Goal: Transaction & Acquisition: Purchase product/service

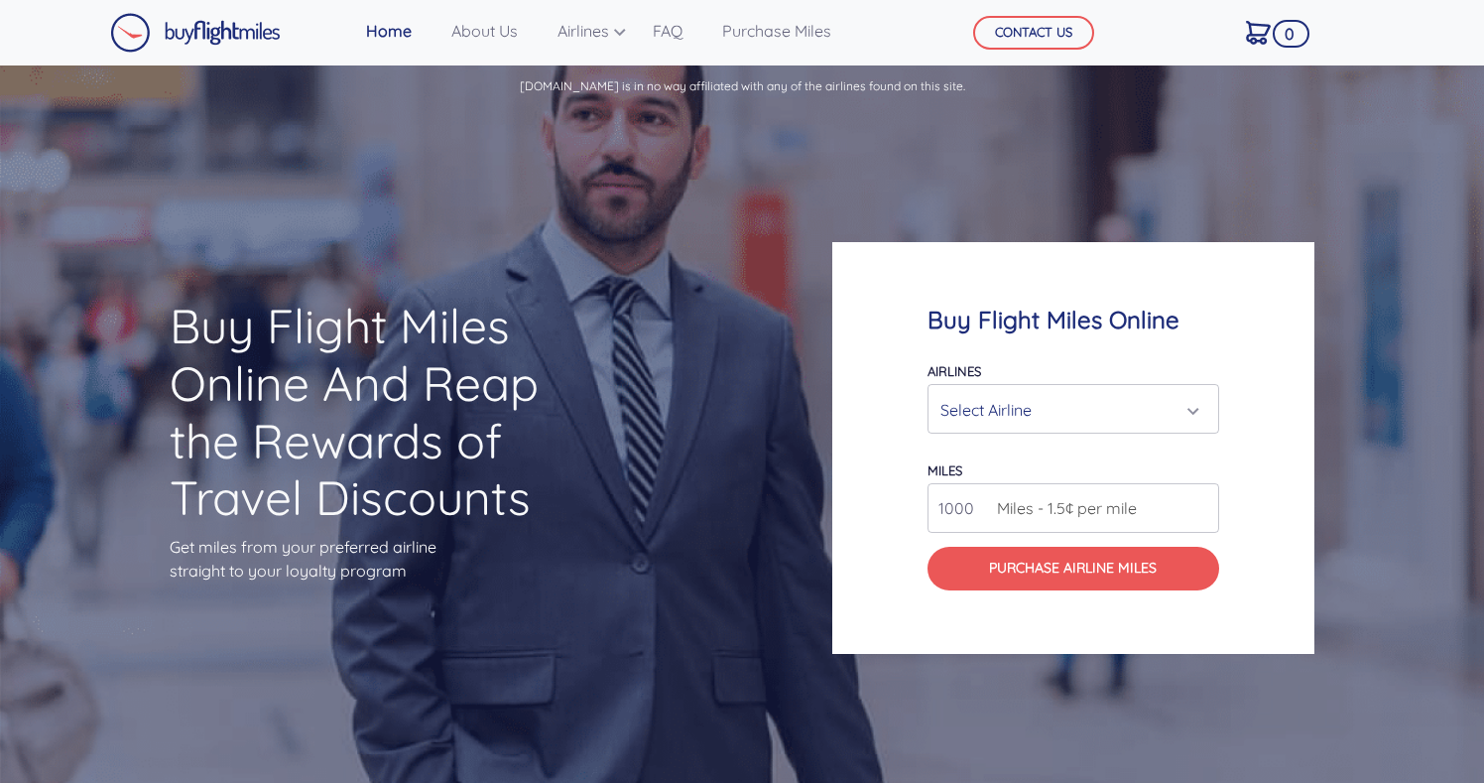
click at [1093, 409] on div "Select Airline" at bounding box center [1068, 410] width 254 height 38
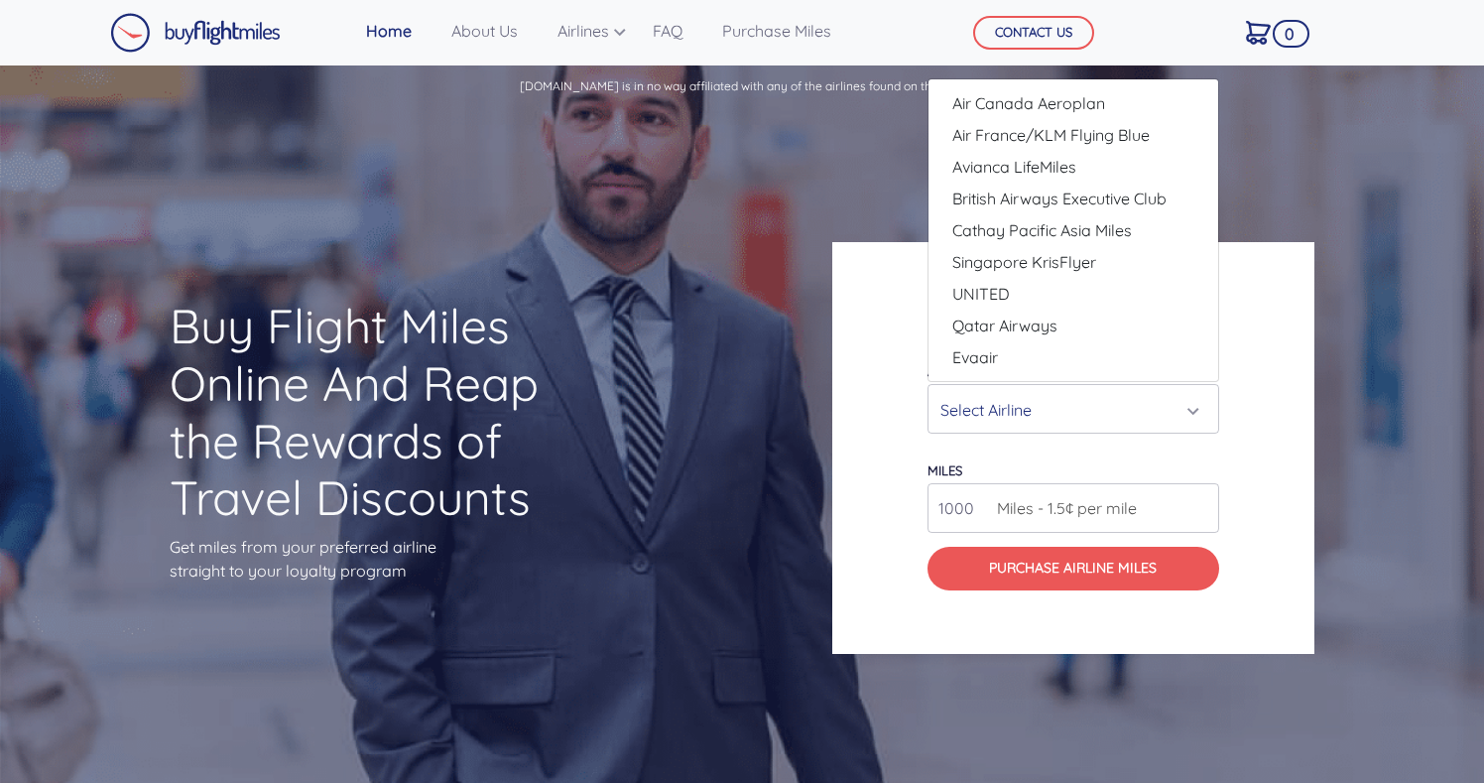
click at [1093, 409] on div "Select Airline" at bounding box center [1068, 410] width 254 height 38
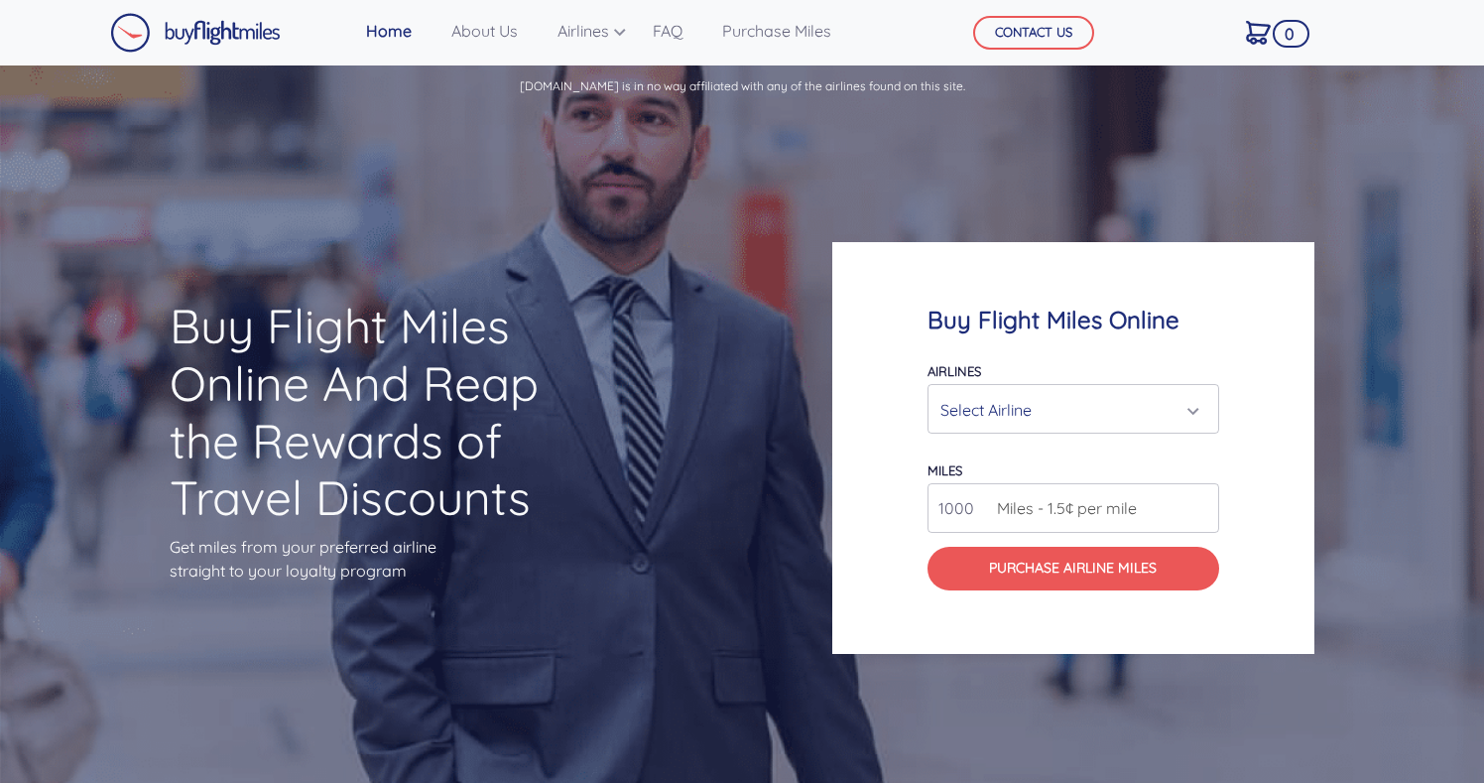
click at [1069, 499] on span "Miles - 1.5¢ per mile" at bounding box center [1062, 508] width 150 height 24
click at [1202, 500] on input "1001" at bounding box center [1074, 508] width 292 height 50
click at [1202, 500] on input "1002" at bounding box center [1074, 508] width 292 height 50
click at [1202, 500] on input "1003" at bounding box center [1074, 508] width 292 height 50
click at [1201, 514] on input "1002" at bounding box center [1074, 508] width 292 height 50
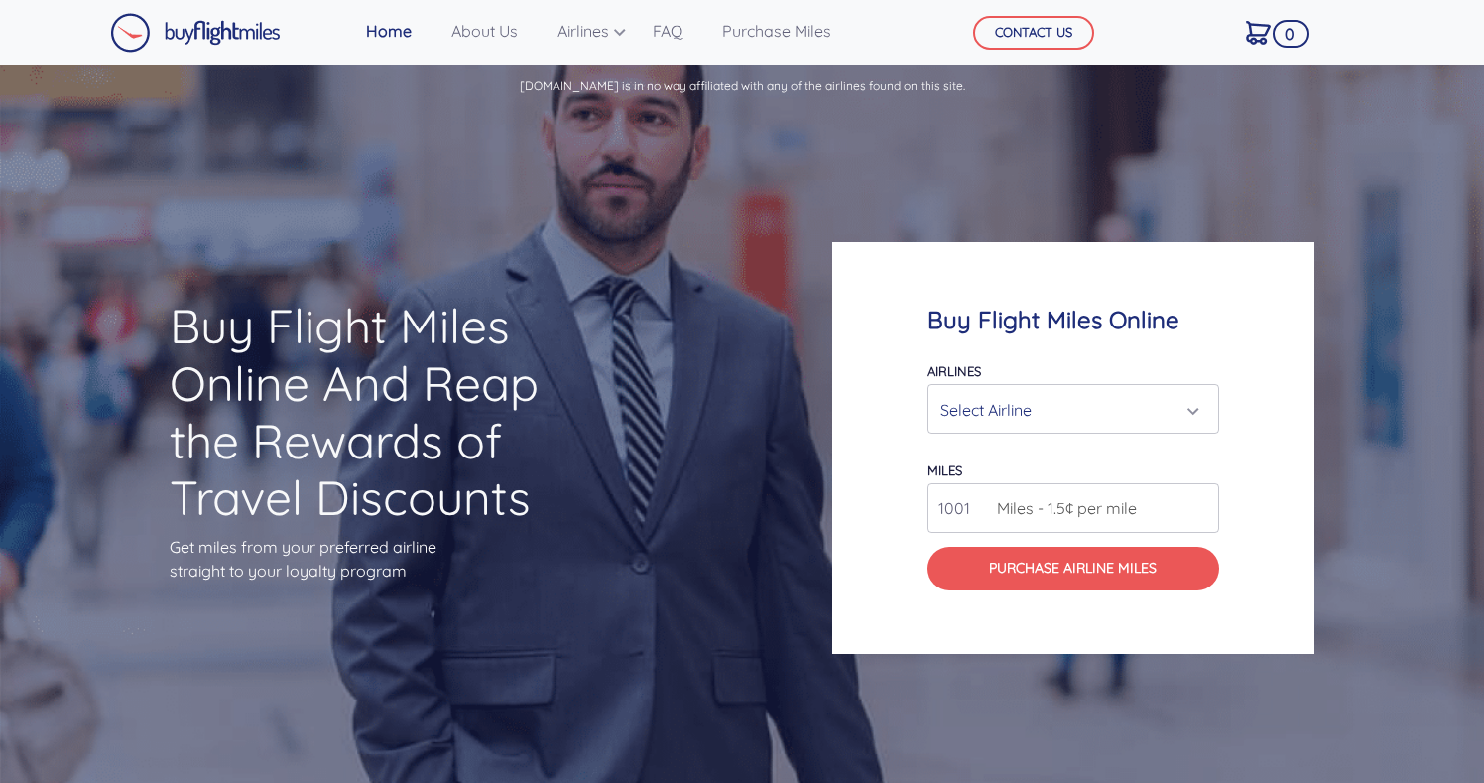
click at [1201, 514] on input "1001" at bounding box center [1074, 508] width 292 height 50
type input "1000"
click at [1201, 514] on input "1000" at bounding box center [1074, 508] width 292 height 50
click at [1196, 408] on div "Select Airline" at bounding box center [1074, 410] width 266 height 38
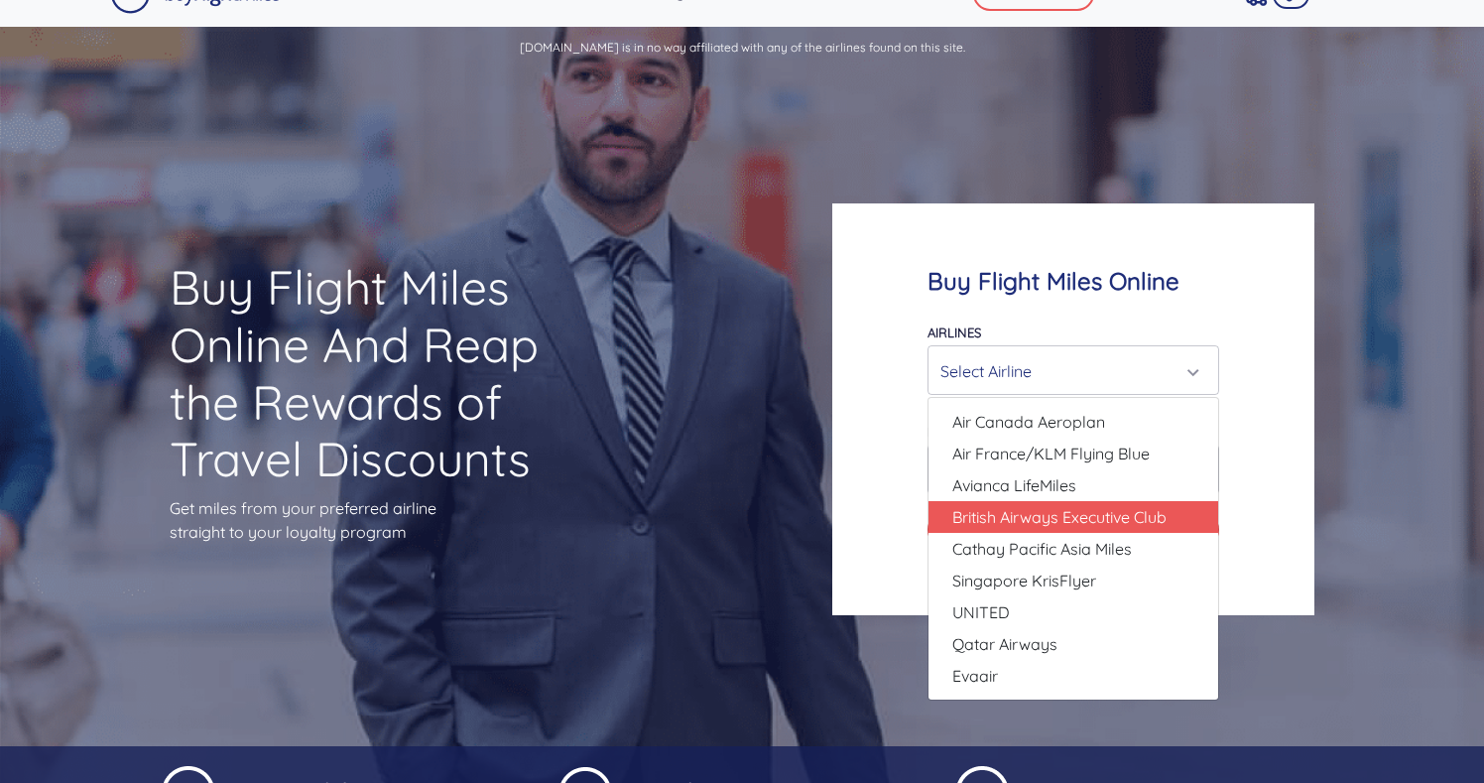
scroll to position [16, 0]
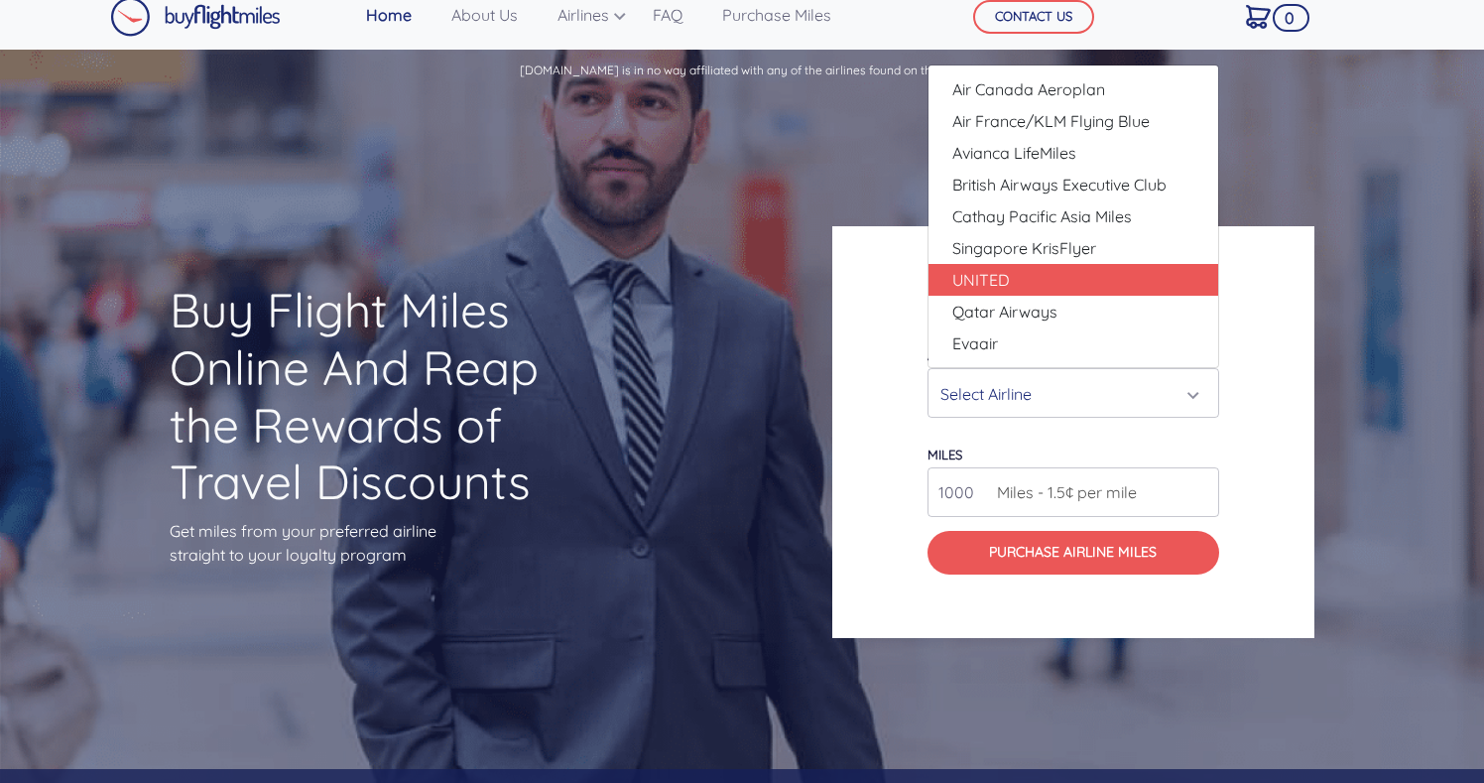
click at [1006, 284] on span "UNITED" at bounding box center [982, 280] width 58 height 24
select select "UNITED"
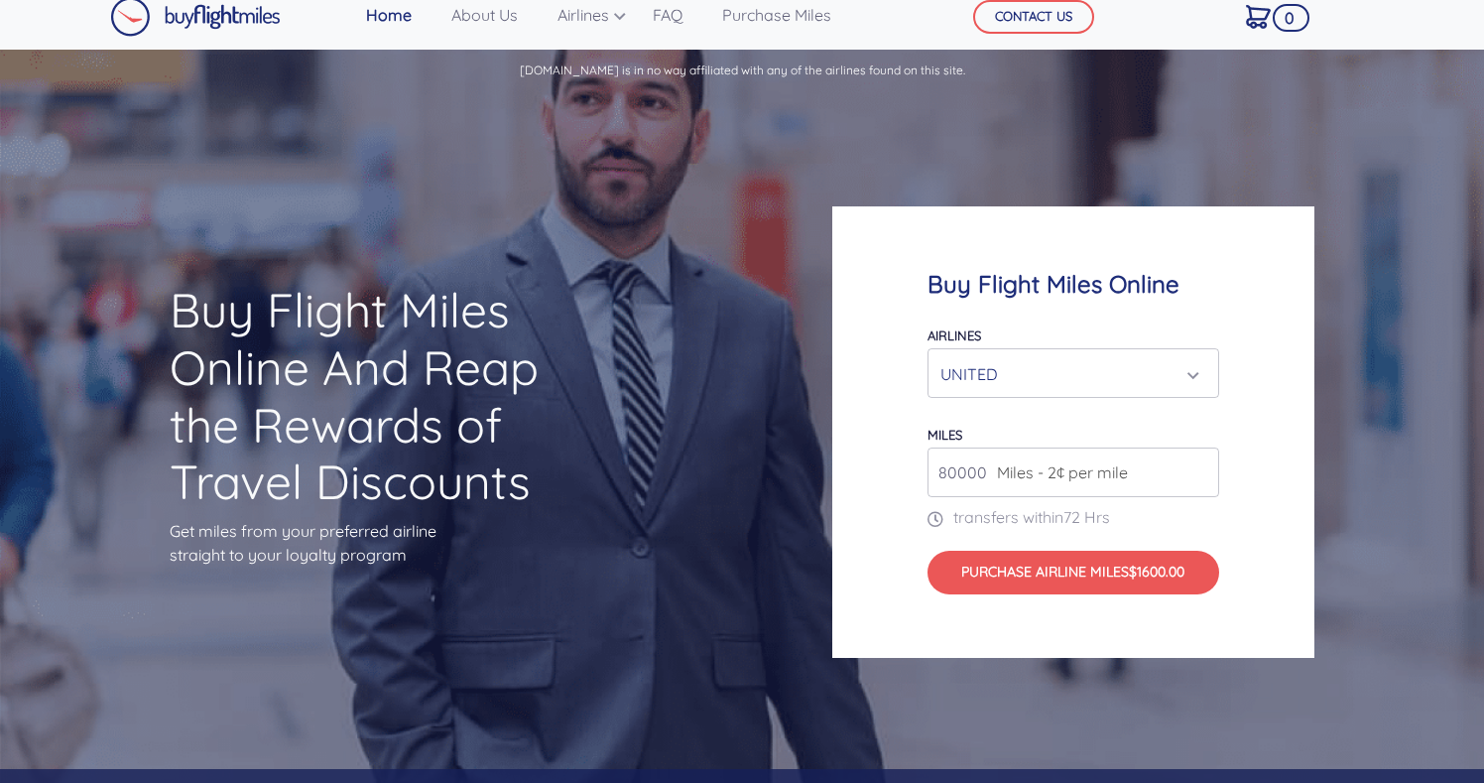
click at [1204, 476] on input "80000" at bounding box center [1074, 473] width 292 height 50
type input "81000"
click at [1205, 465] on input "81000" at bounding box center [1074, 473] width 292 height 50
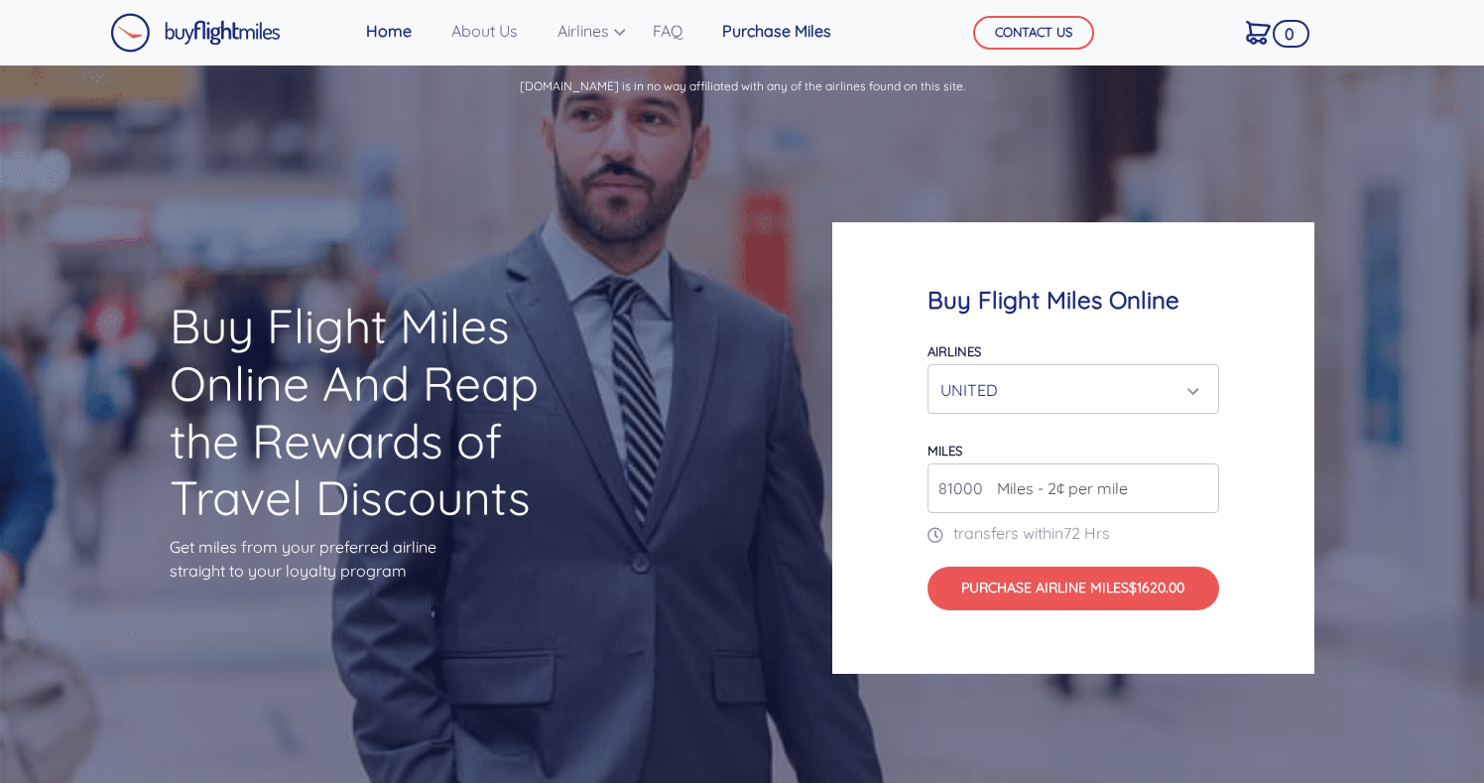
click at [778, 32] on link "Purchase Miles" at bounding box center [776, 31] width 125 height 40
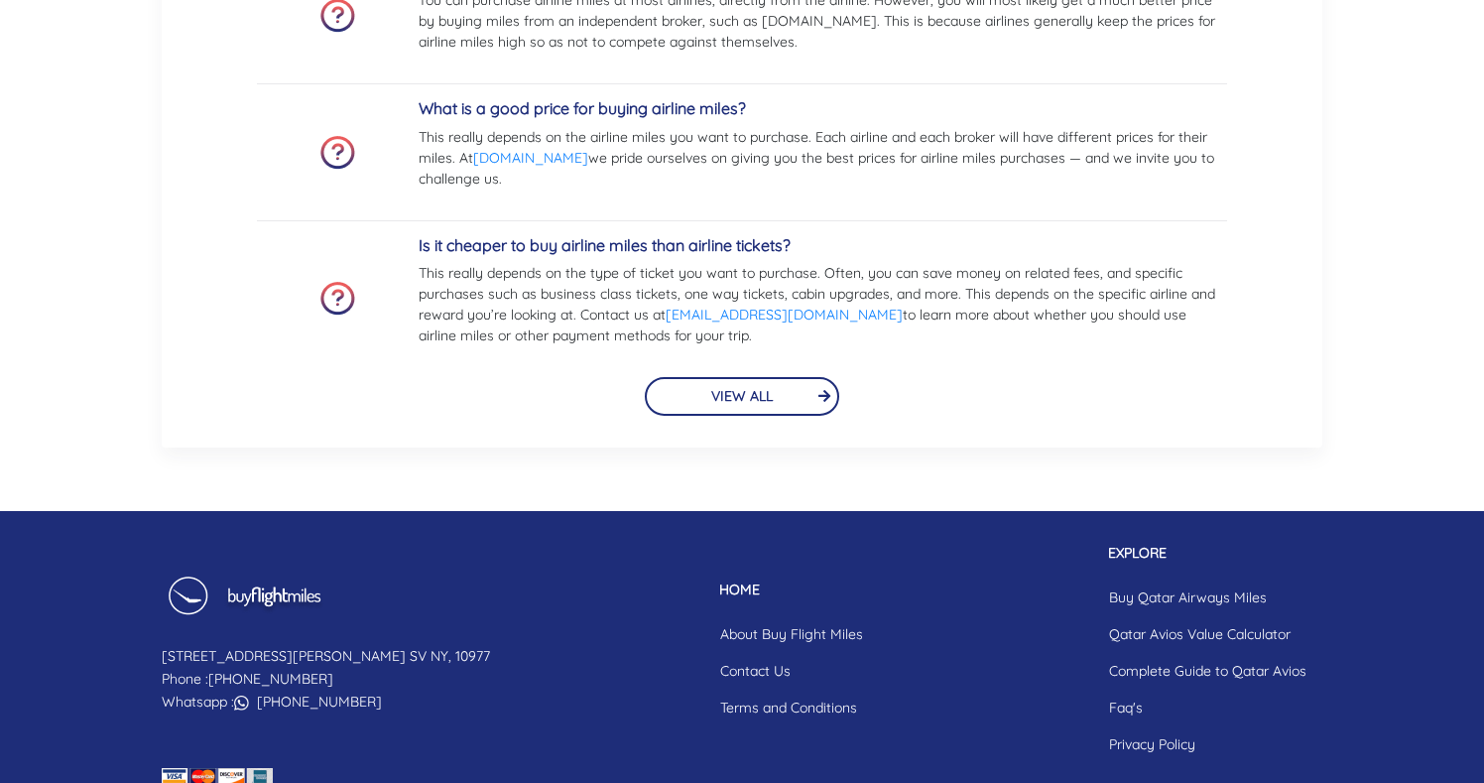
scroll to position [4668, 0]
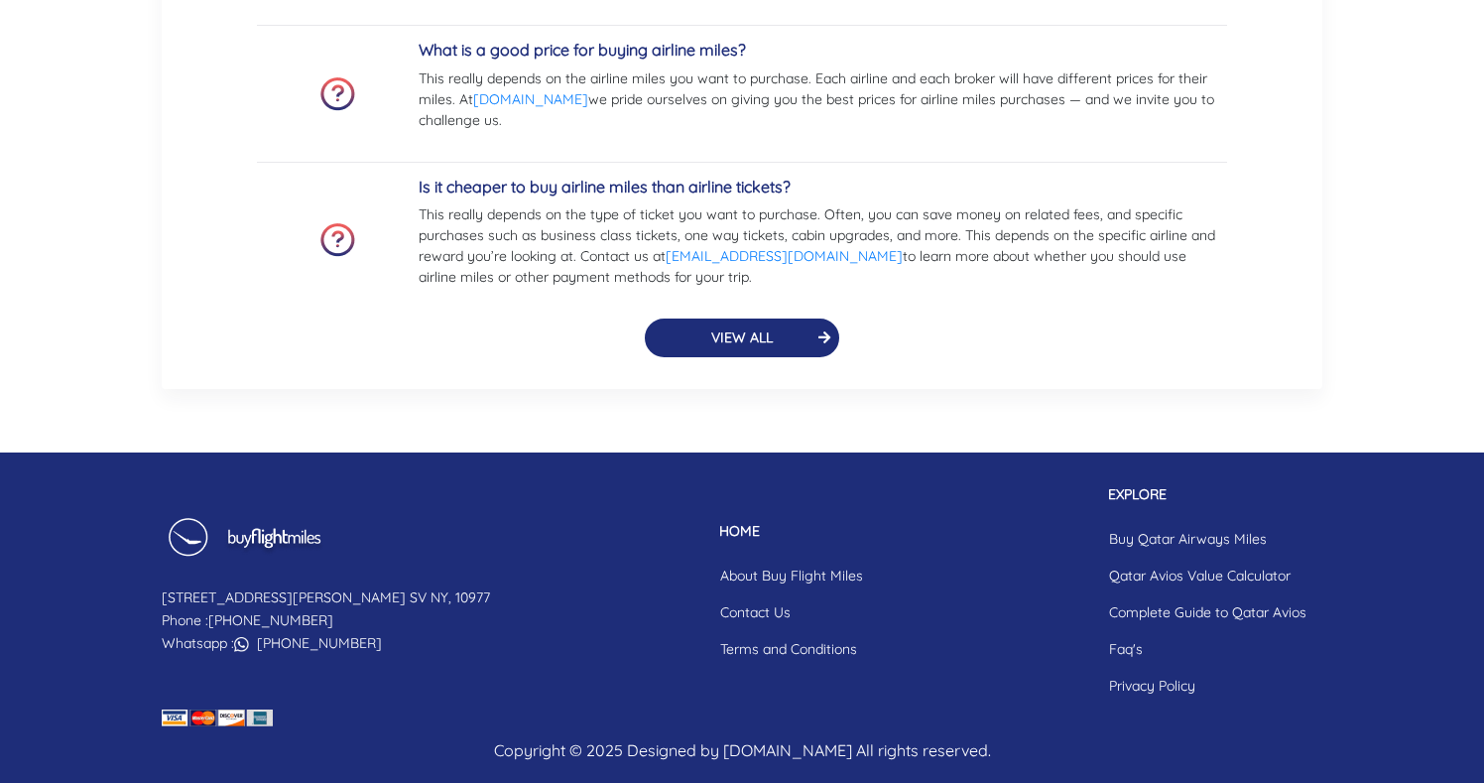
click at [794, 340] on button "VIEW ALL" at bounding box center [742, 338] width 194 height 39
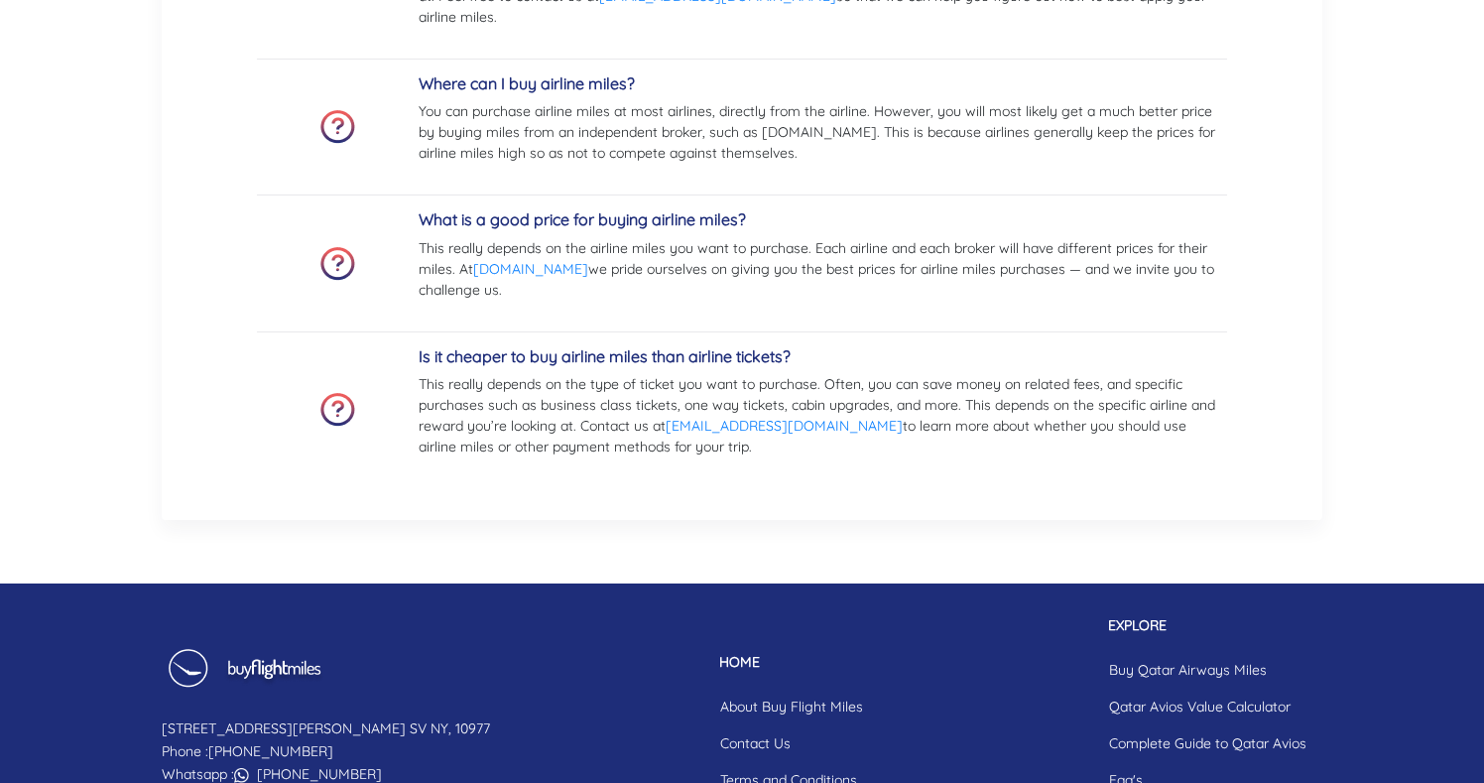
scroll to position [2146, 0]
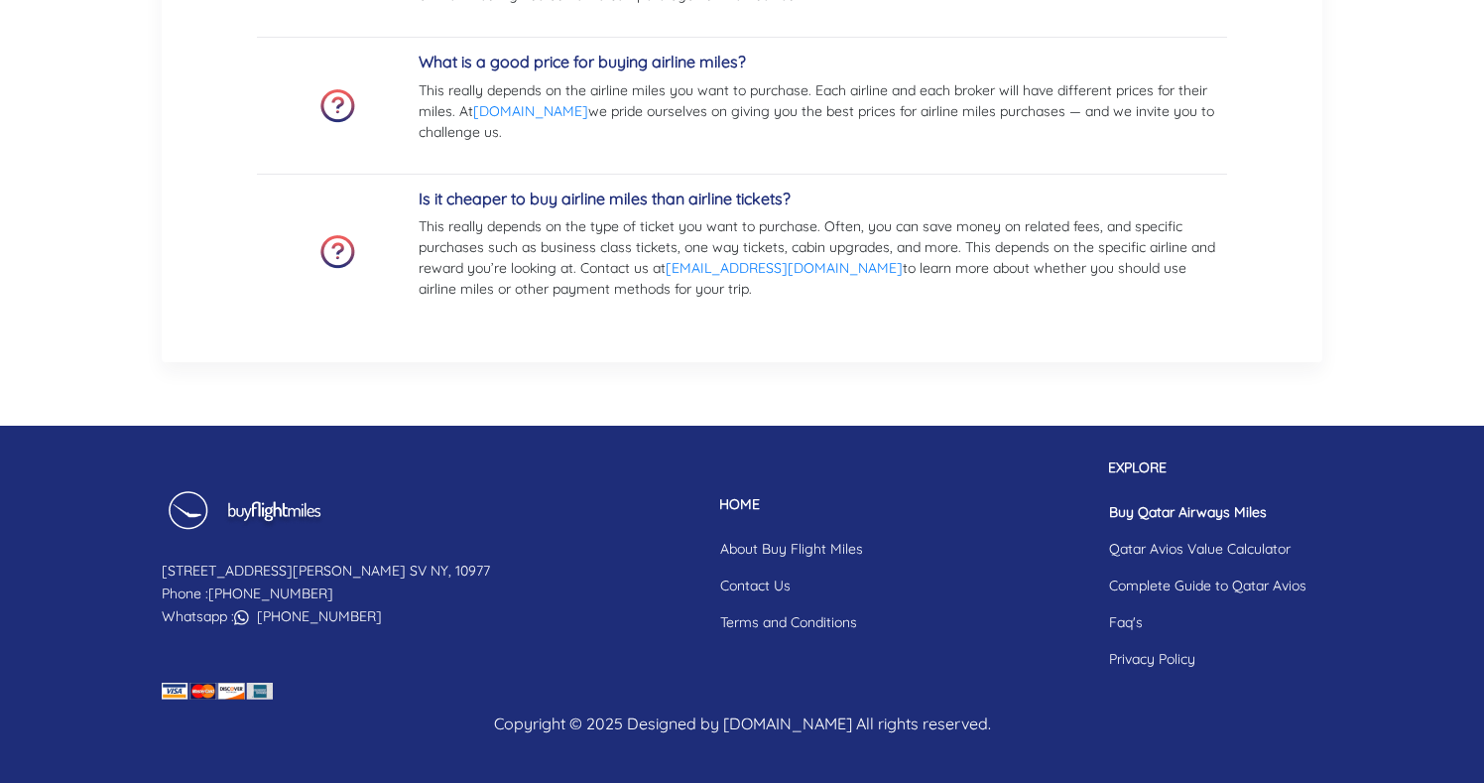
click at [1209, 519] on link "Buy Qatar Airways Miles" at bounding box center [1207, 512] width 229 height 37
